Goal: Book appointment/travel/reservation

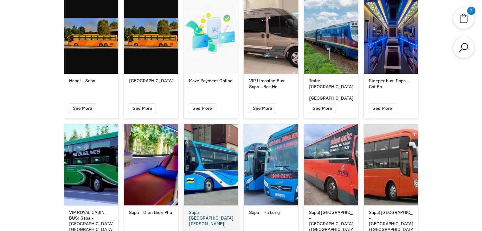
scroll to position [2757, 0]
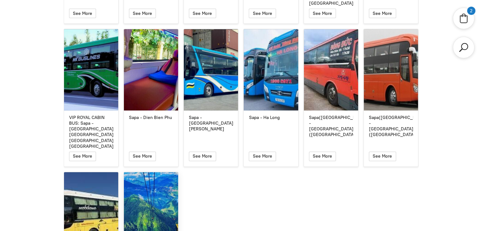
click at [160, 172] on div "Cable Car ticket for [GEOGRAPHIC_DATA]" at bounding box center [151, 212] width 54 height 81
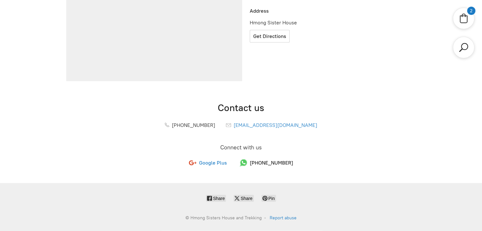
scroll to position [231, 0]
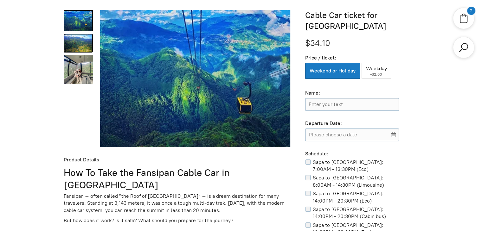
click at [78, 45] on link "Cable Car ticket for Fansipan Peak 1" at bounding box center [78, 43] width 29 height 19
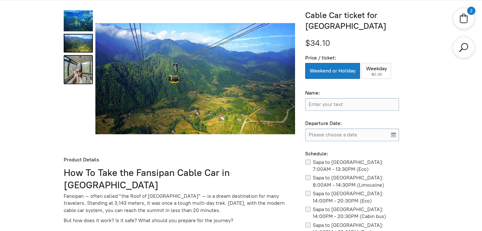
click at [67, 73] on link "Cable Car ticket for Fansipan Peak 2" at bounding box center [78, 69] width 29 height 29
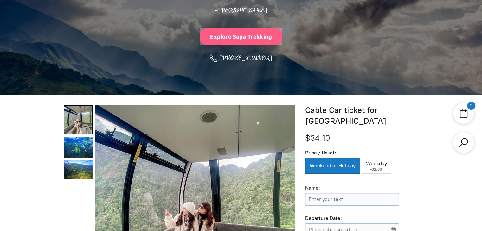
scroll to position [105, 0]
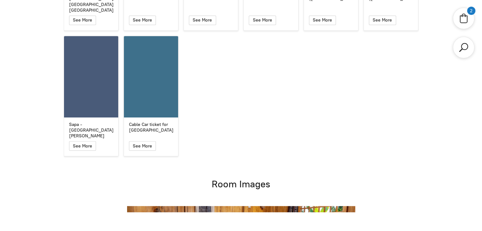
scroll to position [2798, 0]
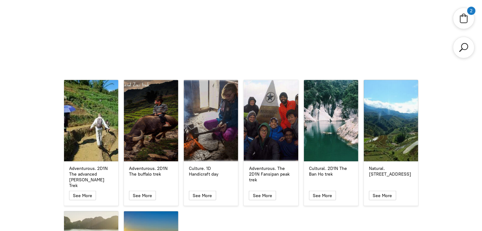
scroll to position [1562, 0]
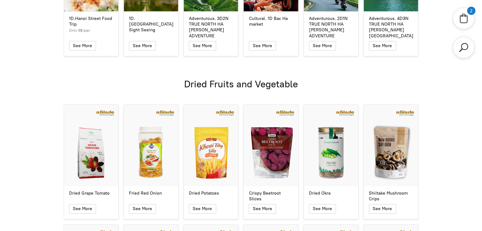
scroll to position [2046, 0]
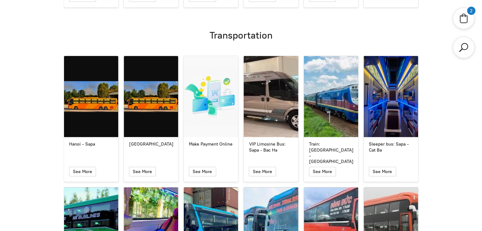
scroll to position [2757, 0]
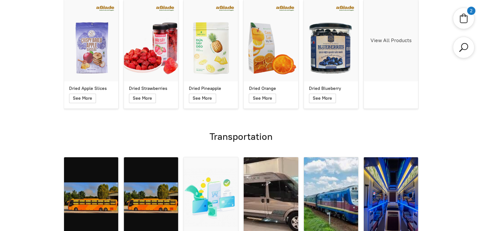
scroll to position [2297, 0]
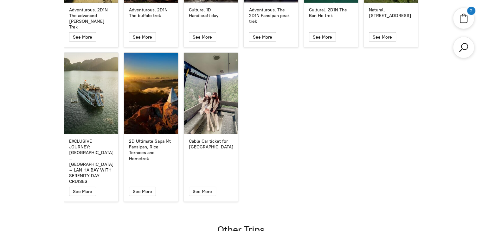
scroll to position [1680, 0]
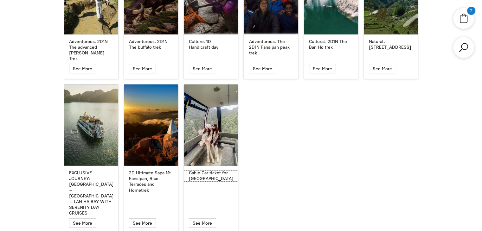
click at [201, 170] on div "Cable Car ticket for [GEOGRAPHIC_DATA]" at bounding box center [211, 175] width 44 height 11
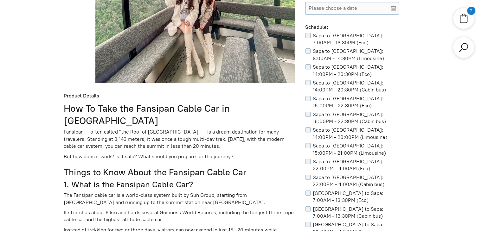
scroll to position [231, 0]
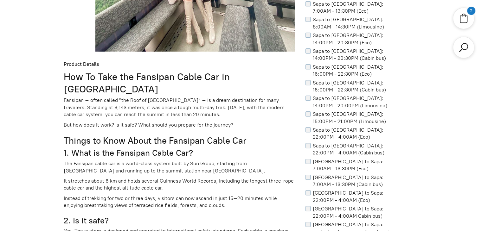
scroll to position [263, 0]
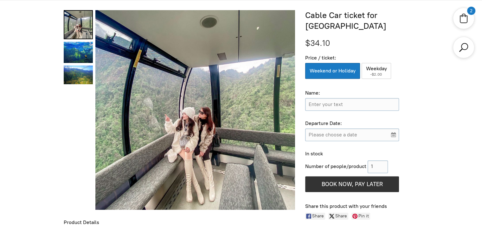
scroll to position [263, 0]
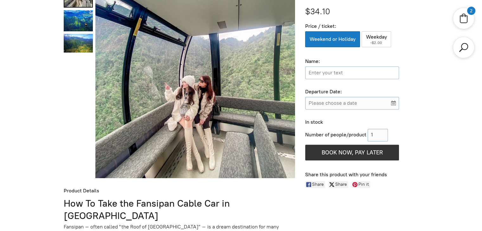
click at [324, 71] on input "Name:" at bounding box center [352, 73] width 94 height 13
click at [345, 104] on input "Please choose a date" at bounding box center [352, 103] width 94 height 13
click at [333, 72] on input "Test" at bounding box center [352, 73] width 94 height 13
type input "Test Thanfh"
click at [344, 102] on input "Please choose a date" at bounding box center [352, 103] width 94 height 13
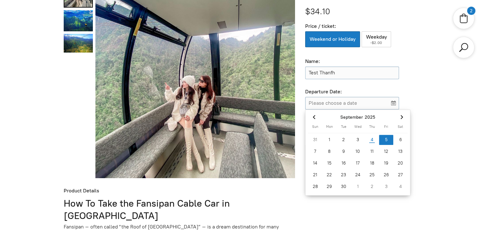
click at [390, 141] on div "5" at bounding box center [386, 140] width 14 height 10
type input "Sep 5, 2025"
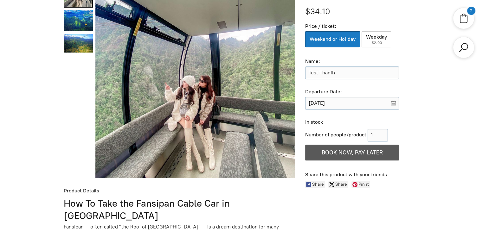
click at [349, 151] on icon "button" at bounding box center [352, 153] width 8 height 14
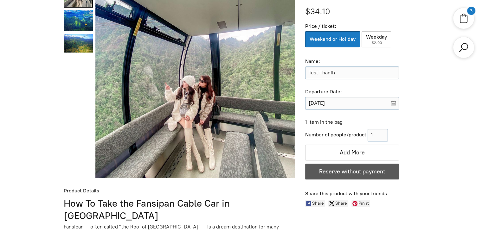
click at [367, 169] on span "Reserve without payment" at bounding box center [352, 171] width 66 height 7
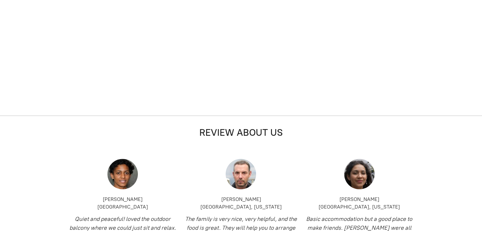
scroll to position [232, 0]
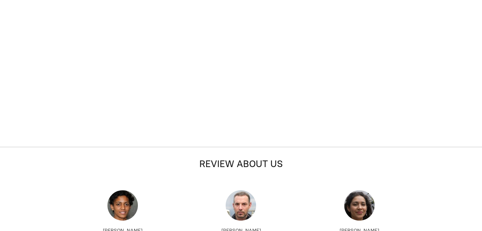
select select "2"
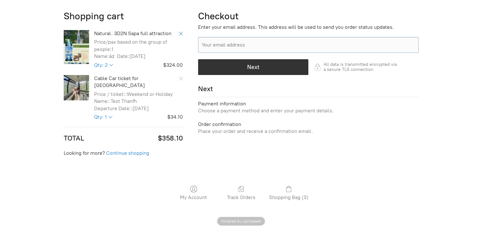
click at [181, 35] on icon "Remove Item" at bounding box center [181, 34] width 4 height 4
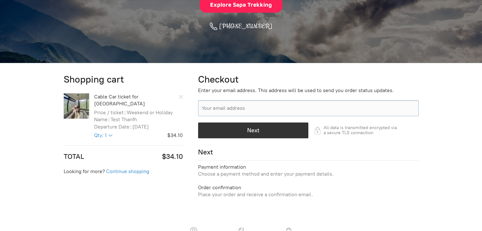
scroll to position [73, 0]
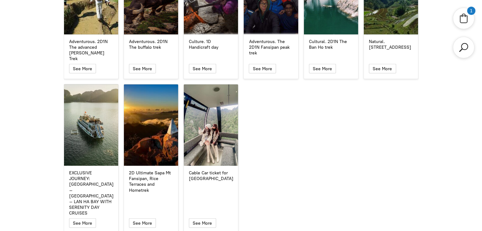
scroll to position [1648, 0]
